Goal: Check status: Check status

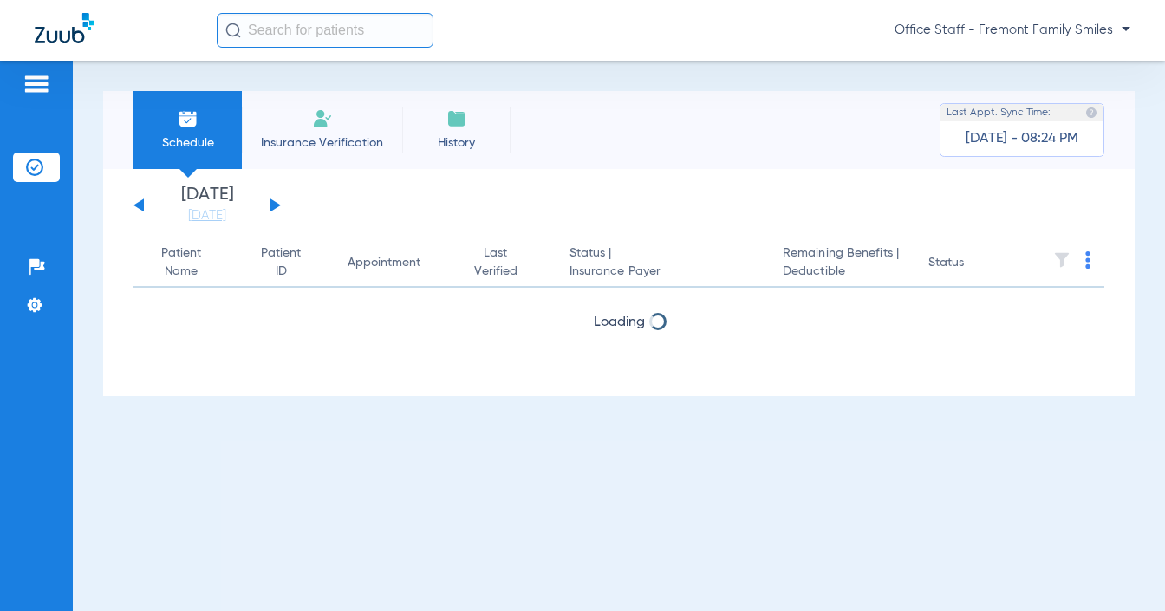
click at [273, 207] on button at bounding box center [275, 204] width 10 height 13
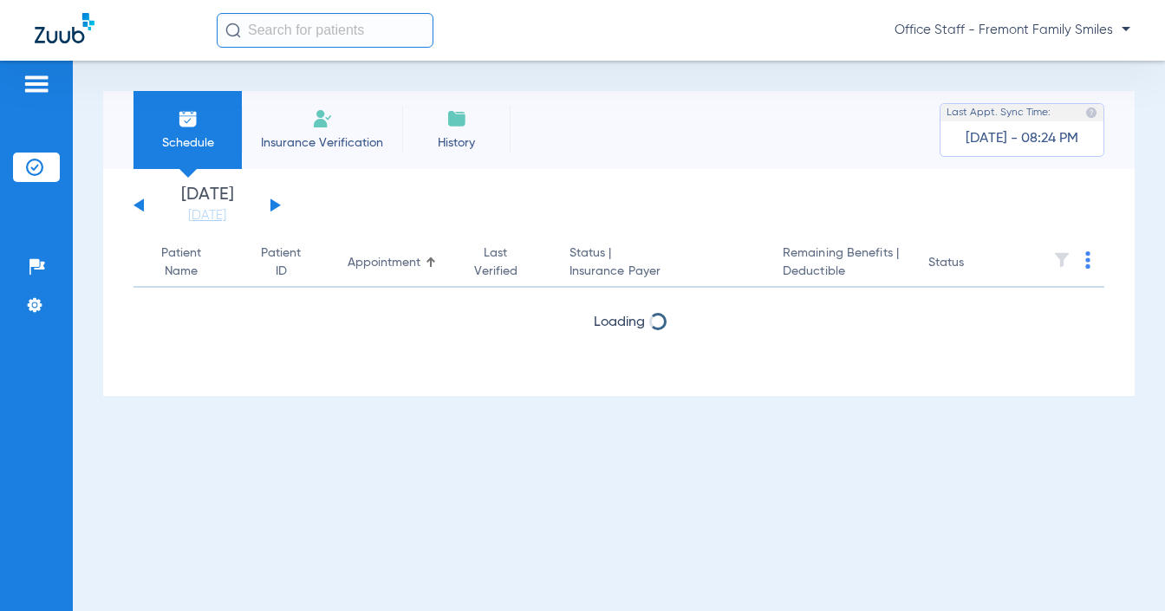
click at [273, 207] on button at bounding box center [275, 204] width 10 height 13
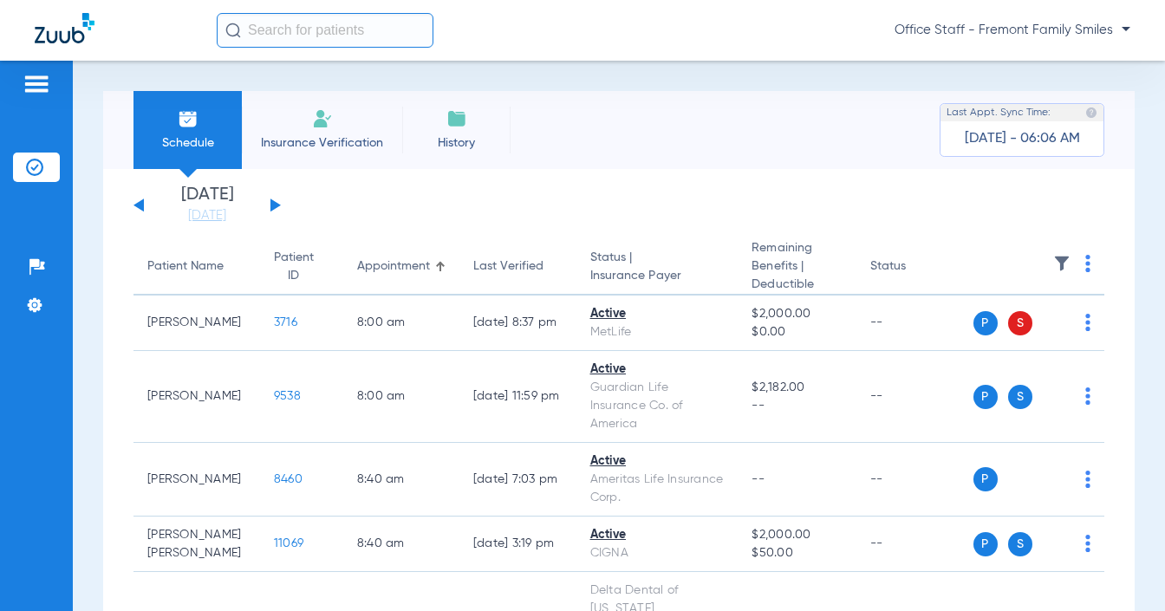
click at [270, 209] on button at bounding box center [275, 204] width 10 height 13
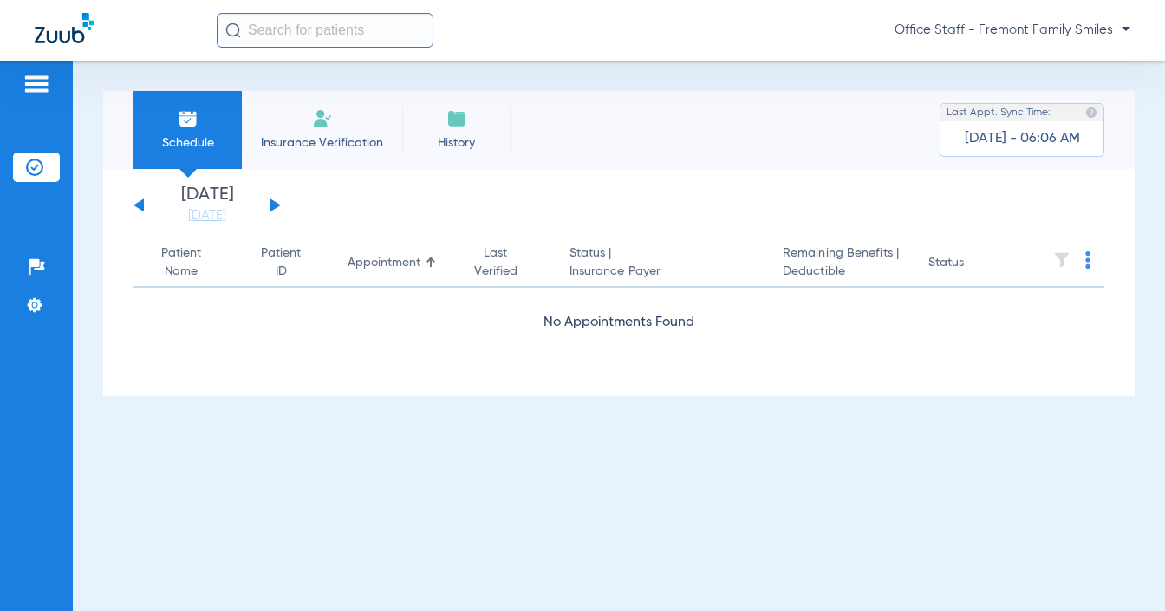
click at [270, 209] on button at bounding box center [275, 204] width 10 height 13
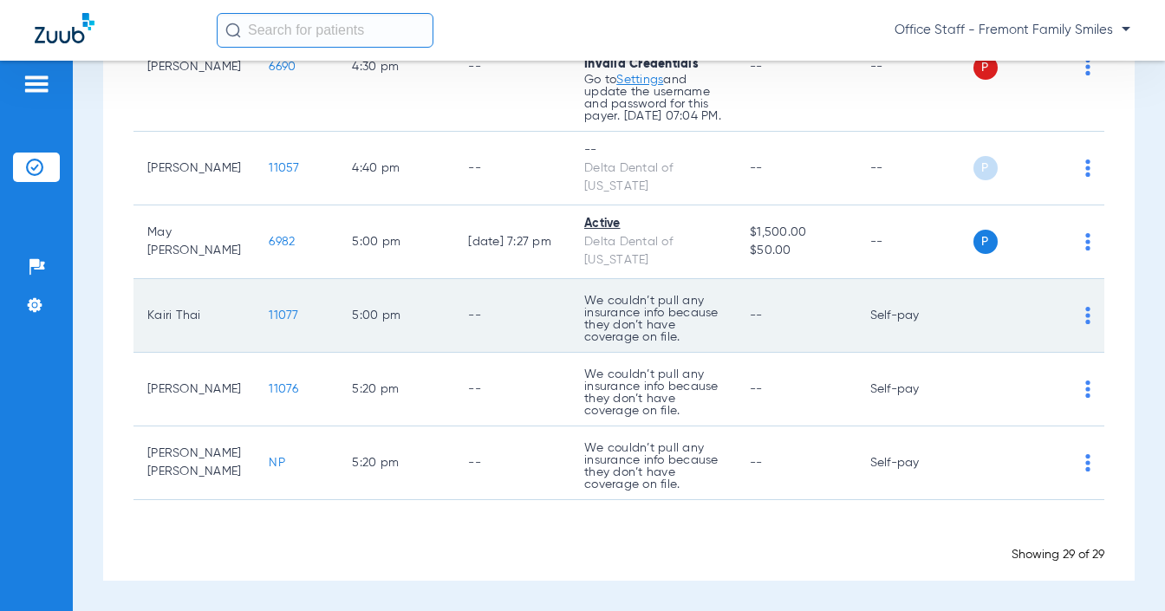
scroll to position [1987, 0]
